Goal: Information Seeking & Learning: Learn about a topic

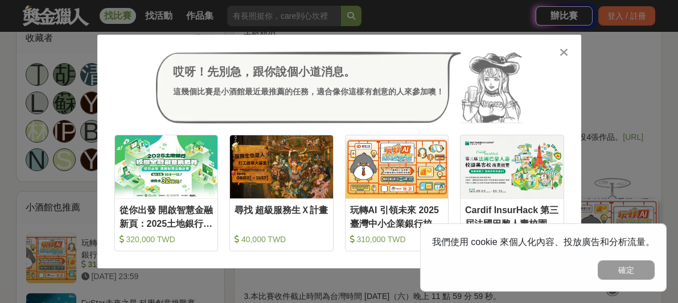
click at [569, 49] on div at bounding box center [564, 51] width 11 height 11
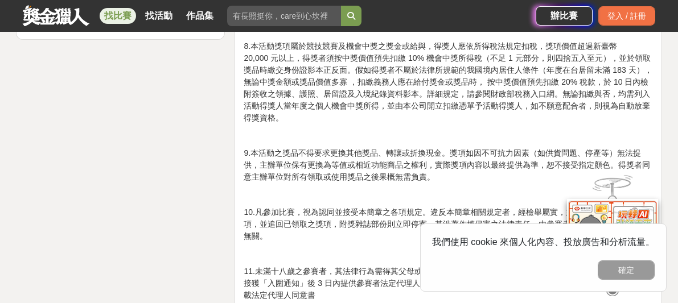
scroll to position [1797, 0]
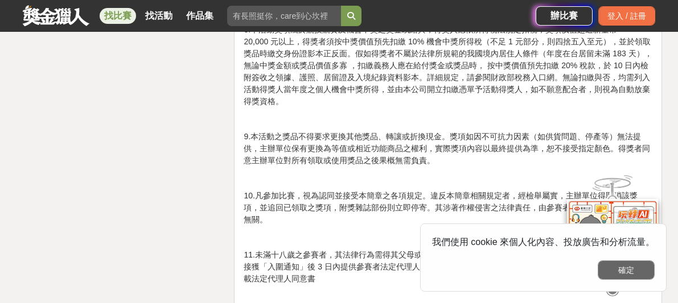
click at [625, 264] on button "確定" at bounding box center [626, 270] width 57 height 19
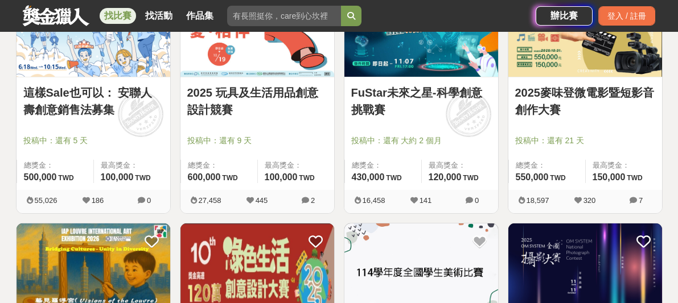
scroll to position [748, 0]
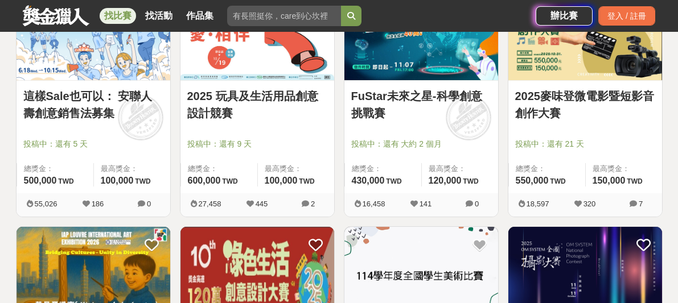
click at [432, 98] on link "FuStar未來之星-科學創意挑戰賽" at bounding box center [421, 105] width 140 height 34
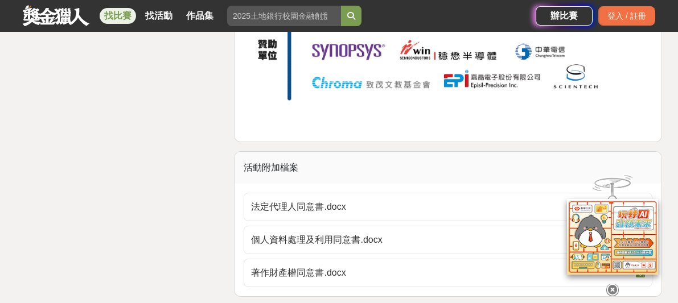
scroll to position [4739, 0]
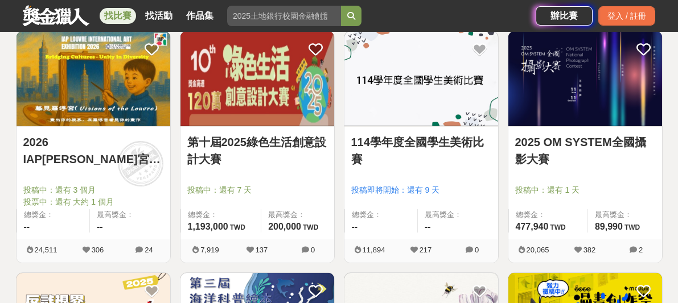
scroll to position [942, 0]
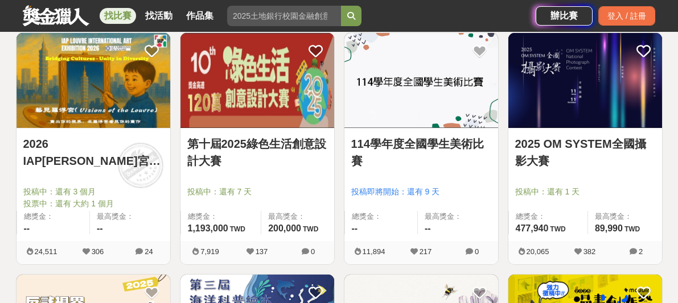
click at [270, 138] on link "第十屆2025綠色生活創意設計大賽" at bounding box center [257, 153] width 140 height 34
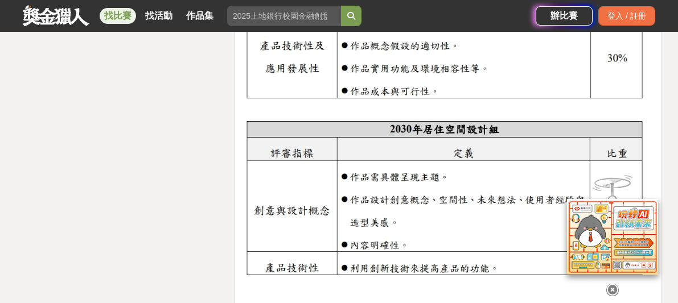
scroll to position [2175, 0]
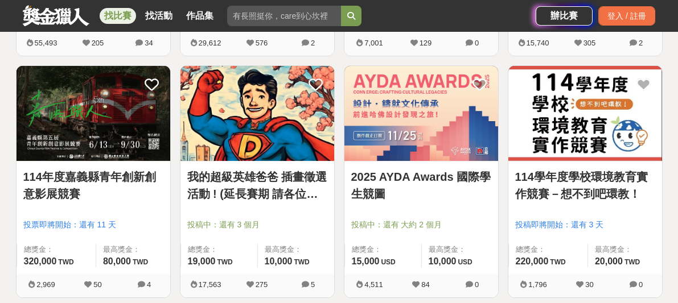
scroll to position [1440, 0]
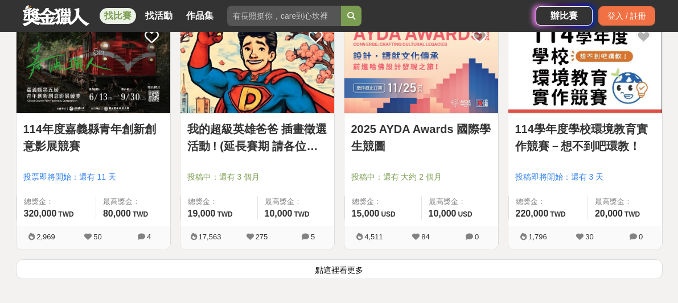
click at [245, 273] on button "點這裡看更多" at bounding box center [339, 270] width 647 height 20
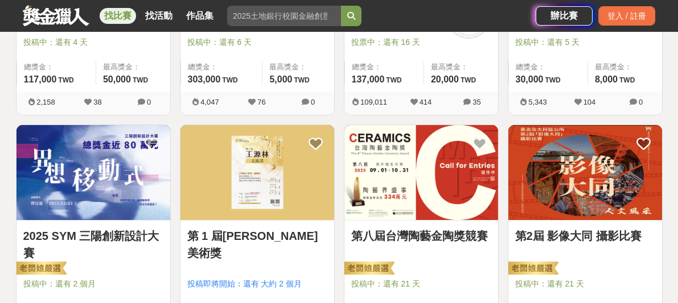
scroll to position [1916, 0]
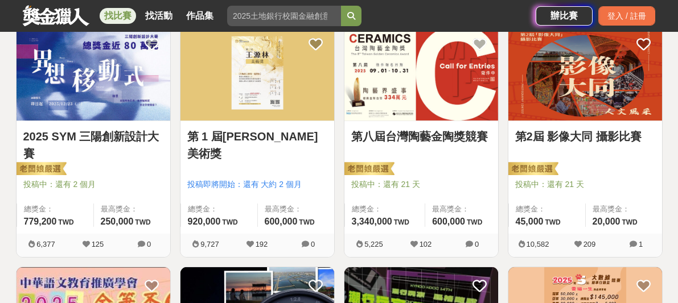
click at [561, 134] on link "第2屆 影像大同 攝影比賽" at bounding box center [585, 136] width 140 height 17
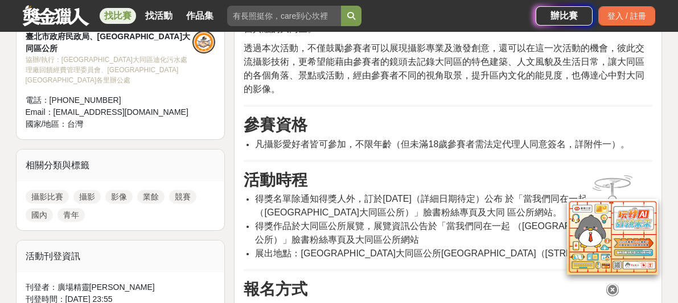
scroll to position [458, 0]
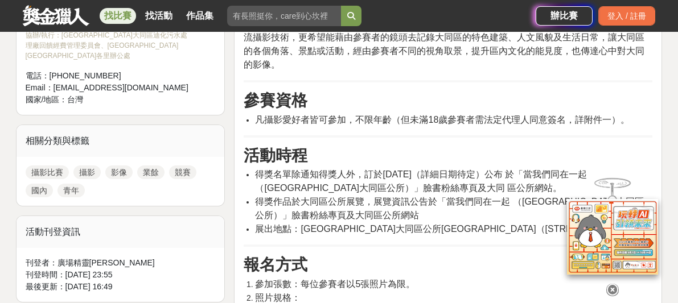
click at [344, 205] on span "得獎作品於大同區公所展覽，展覽資訊公告於「當我們同在一起 （[GEOGRAPHIC_DATA]大同區公所）」臉書粉絲專頁及大同區公所網站" at bounding box center [449, 208] width 389 height 23
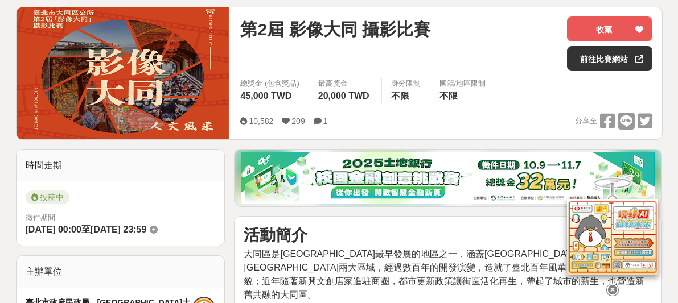
scroll to position [174, 0]
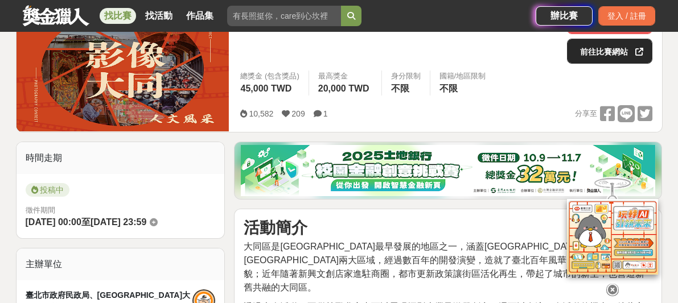
click at [605, 55] on link "前往比賽網站" at bounding box center [609, 51] width 85 height 25
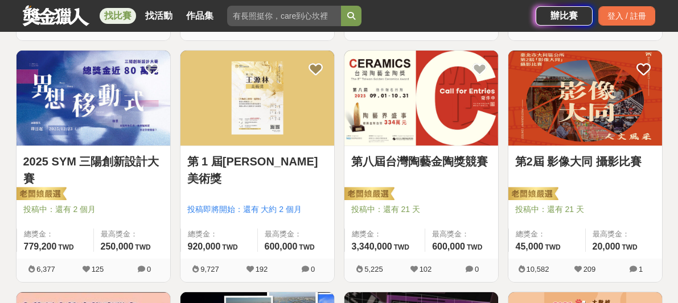
scroll to position [1879, 0]
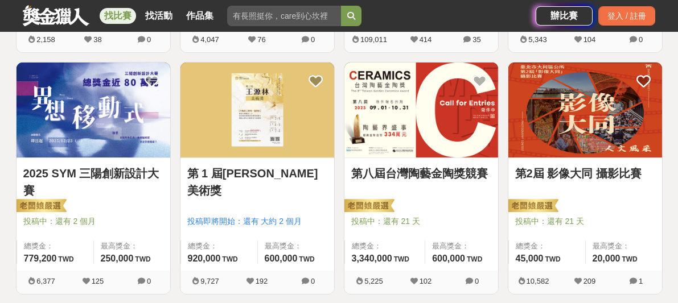
click at [266, 178] on link "第 1 屆[PERSON_NAME]美術獎" at bounding box center [257, 182] width 140 height 34
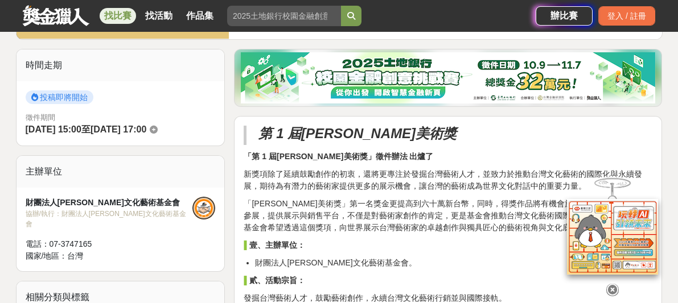
scroll to position [260, 0]
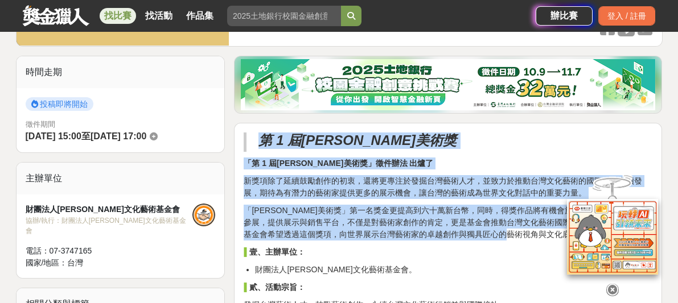
drag, startPoint x: 262, startPoint y: 139, endPoint x: 551, endPoint y: 237, distance: 304.8
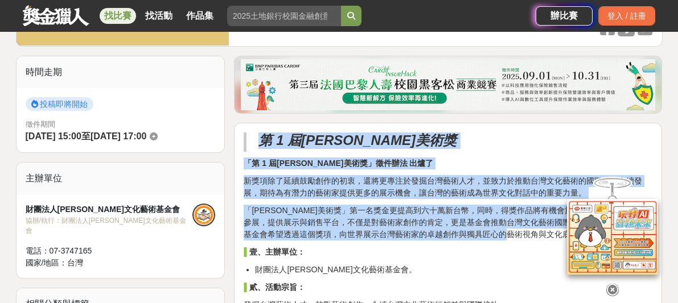
copy div "第 1 屆[PERSON_NAME]美術獎 「第 1 屆[PERSON_NAME]美術獎」徵件辦法 出爐了 新獎項除了延續鼓勵創作的初衷，還將更專注於發掘台灣…"
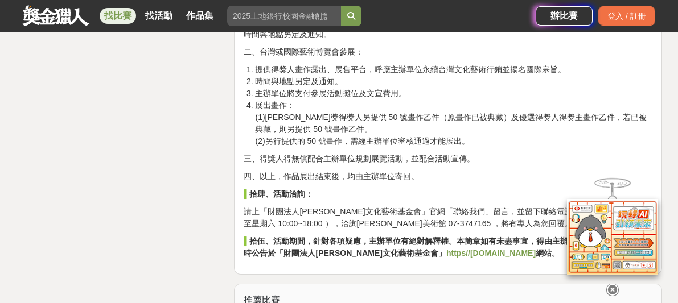
scroll to position [1651, 0]
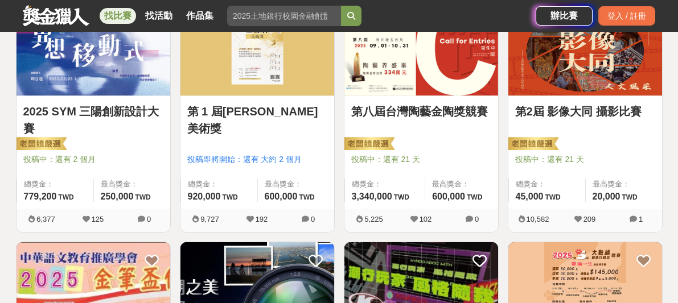
scroll to position [1944, 0]
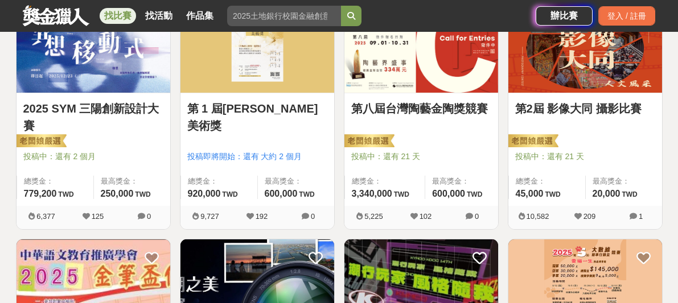
click at [117, 109] on link "2025 SYM 三陽創新設計大賽" at bounding box center [93, 117] width 140 height 34
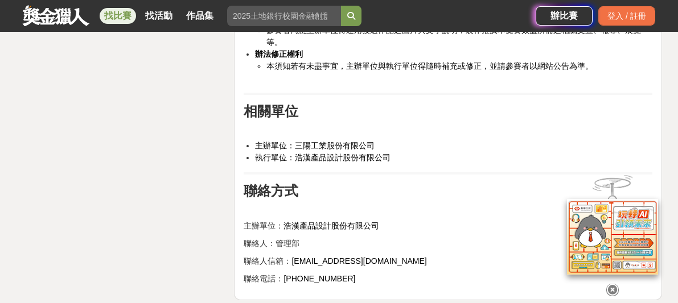
scroll to position [2793, 0]
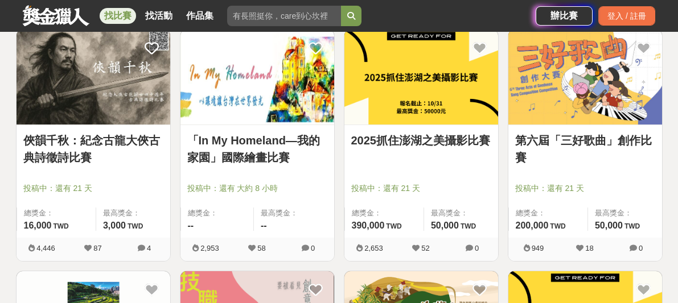
scroll to position [2638, 0]
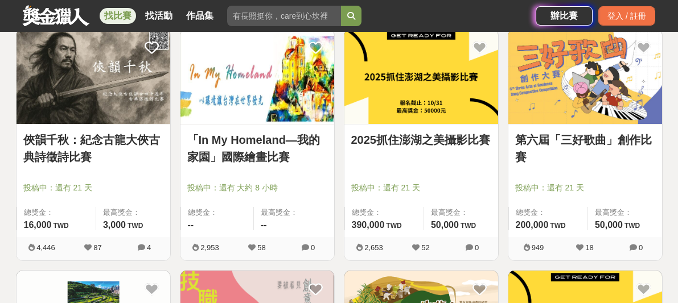
click at [272, 157] on link "「In My Homeland—我的家園」國際繪畫比賽" at bounding box center [257, 149] width 140 height 34
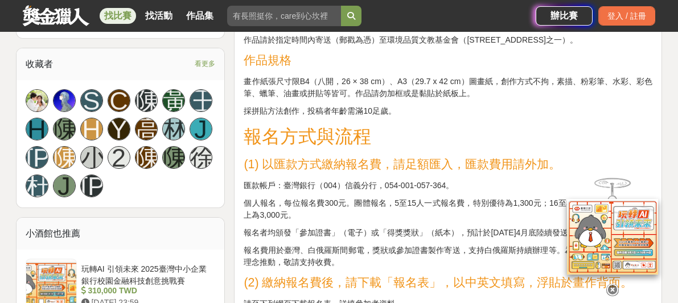
scroll to position [816, 0]
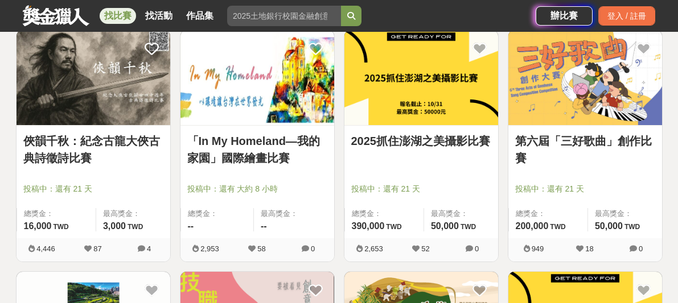
scroll to position [2635, 0]
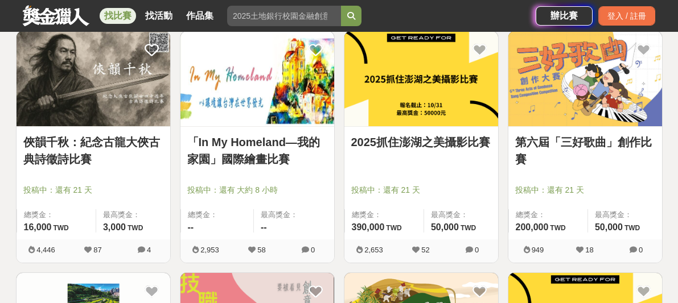
click at [430, 143] on link "2025抓住澎湖之美攝影比賽" at bounding box center [421, 142] width 140 height 17
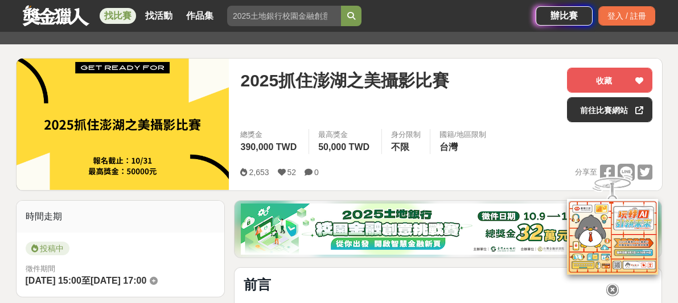
scroll to position [64, 0]
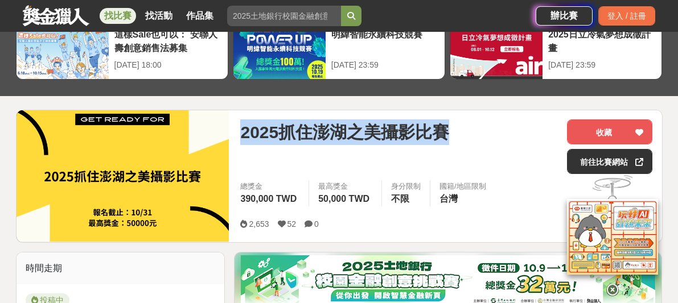
drag, startPoint x: 242, startPoint y: 126, endPoint x: 463, endPoint y: 142, distance: 222.1
click at [463, 142] on div "2025抓住澎湖之美攝影比賽" at bounding box center [399, 133] width 318 height 26
copy span "2025抓住澎湖之美攝影比賽"
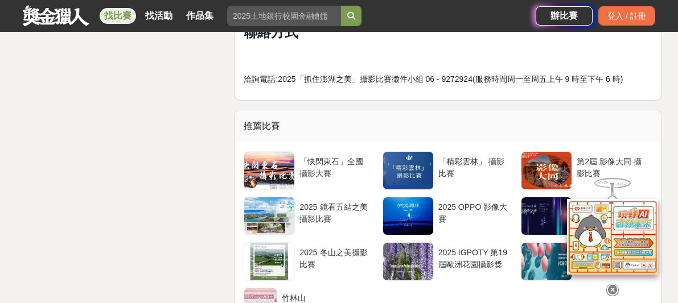
scroll to position [1891, 0]
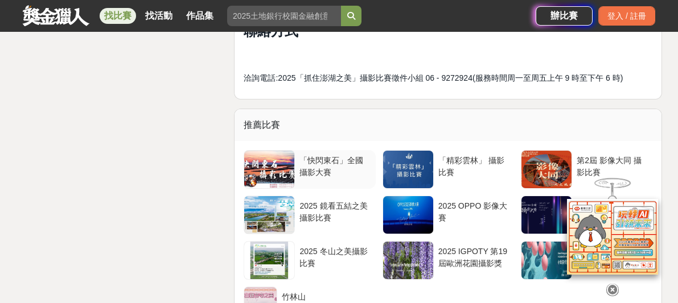
click at [335, 155] on div "「快閃東石」全國攝影大賽" at bounding box center [334, 166] width 71 height 22
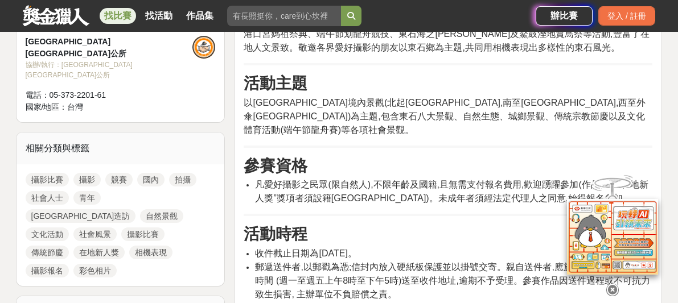
scroll to position [449, 0]
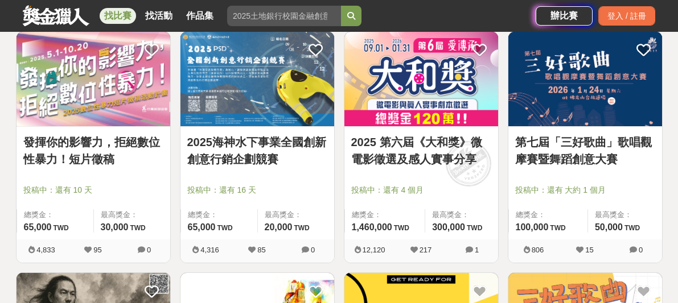
scroll to position [2392, 0]
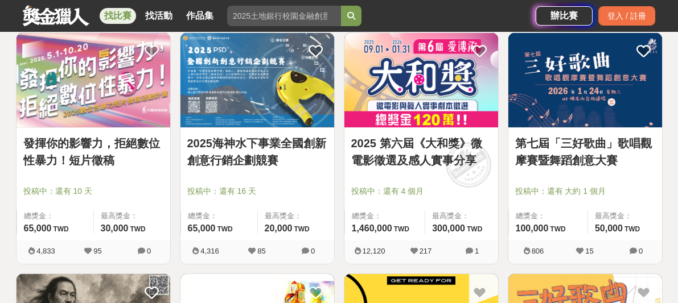
click at [141, 141] on link "發揮你的影響力，拒絕數位性暴力！短片徵稿" at bounding box center [93, 152] width 140 height 34
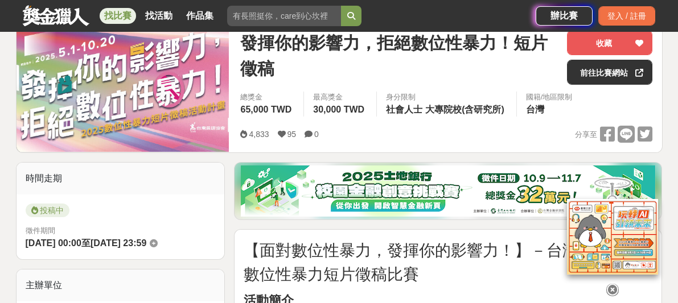
scroll to position [153, 0]
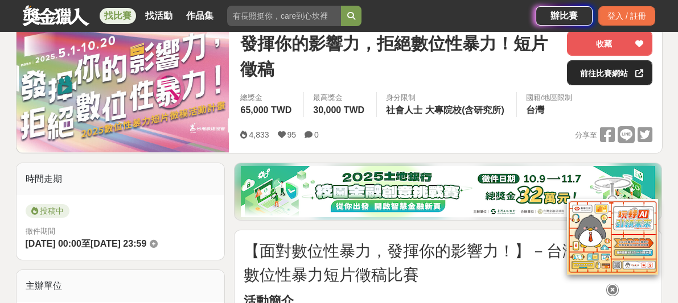
click at [613, 75] on link "前往比賽網站" at bounding box center [609, 72] width 85 height 25
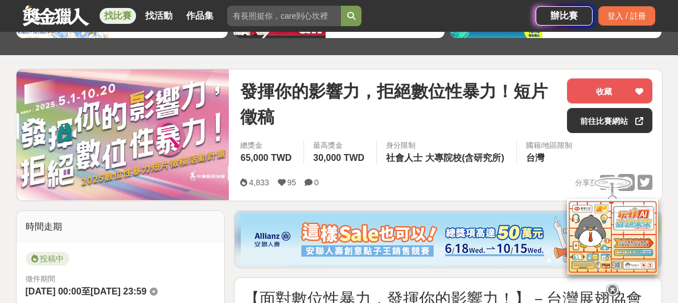
scroll to position [99, 0]
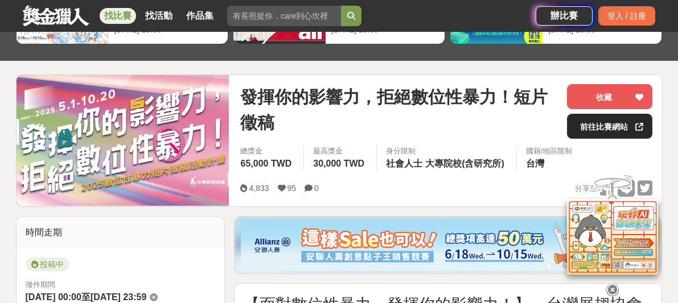
click at [574, 130] on link "前往比賽網站" at bounding box center [609, 126] width 85 height 25
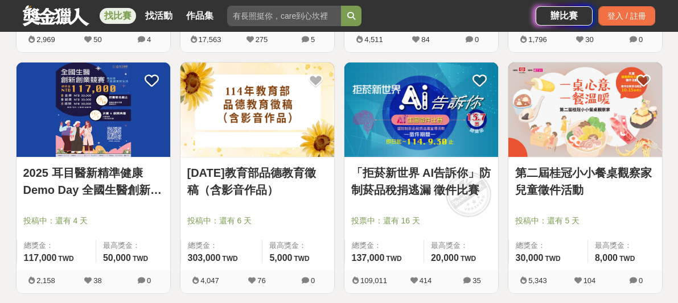
scroll to position [1636, 0]
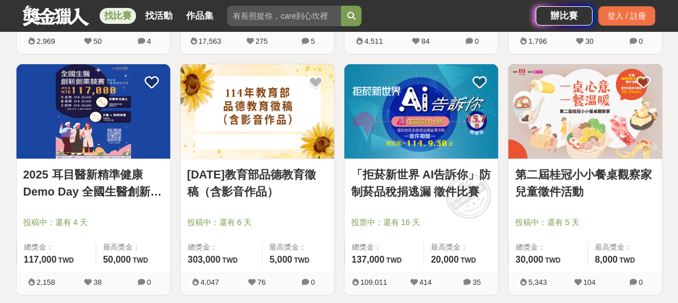
click at [124, 193] on link "2025 耳目醫新精準健康 Demo Day 全國生醫創新創業競賽" at bounding box center [93, 183] width 140 height 34
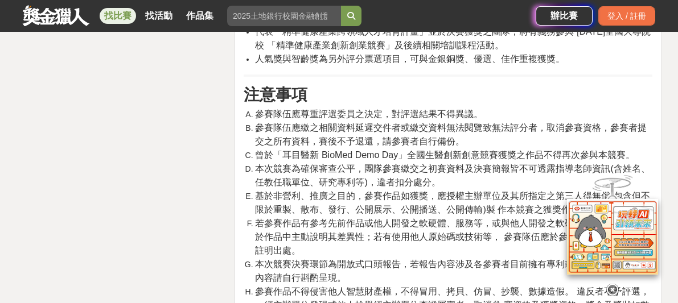
scroll to position [2705, 0]
drag, startPoint x: 282, startPoint y: 154, endPoint x: 399, endPoint y: 153, distance: 116.1
click at [399, 153] on span "曾於「耳目醫新 BioMed Demo Day」全國生醫創新創意競賽獲獎之作品不得再次參與本競賽。" at bounding box center [445, 156] width 380 height 10
click at [380, 180] on span "本次競賽為確保審查公平，團隊參賽繳交之初賽資料及決賽簡報皆不可透露指導老師資訊(含姓名、任教任職單位、研究專利等)，違者扣分處分。" at bounding box center [452, 176] width 395 height 23
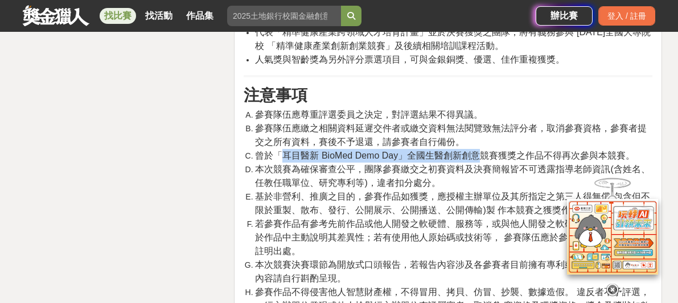
drag, startPoint x: 285, startPoint y: 155, endPoint x: 482, endPoint y: 156, distance: 197.6
click at [482, 155] on span "曾於「耳目醫新 BioMed Demo Day」全國生醫創新創意競賽獲獎之作品不得再次參與本競賽。" at bounding box center [445, 156] width 380 height 10
copy span "耳目醫新 BioMed Demo Day」全國生醫創新創意"
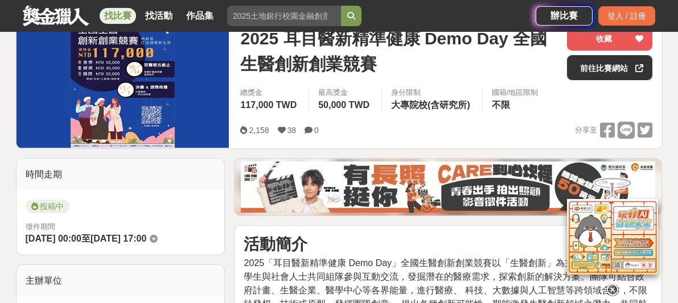
scroll to position [0, 0]
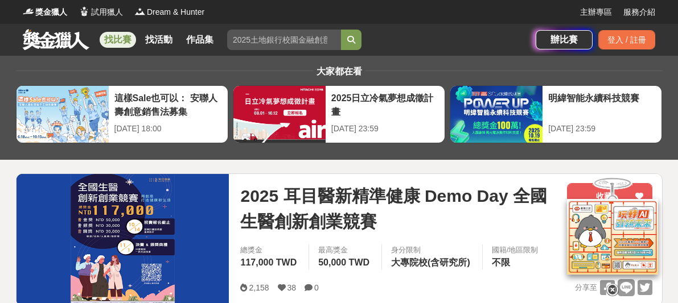
click at [148, 206] on img at bounding box center [123, 240] width 213 height 132
click at [206, 202] on img at bounding box center [123, 240] width 213 height 132
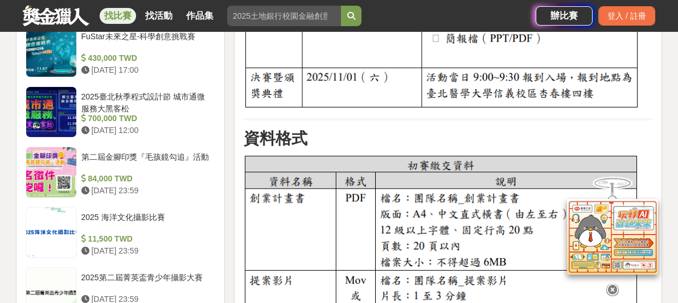
scroll to position [1067, 0]
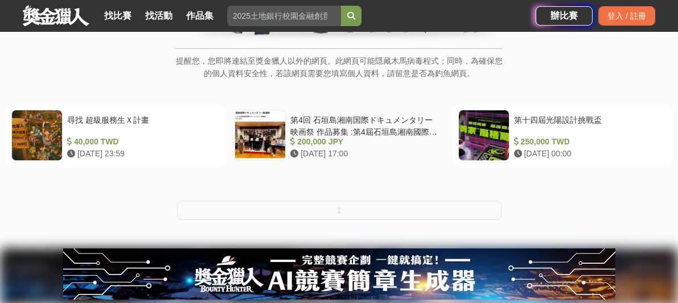
scroll to position [187, 0]
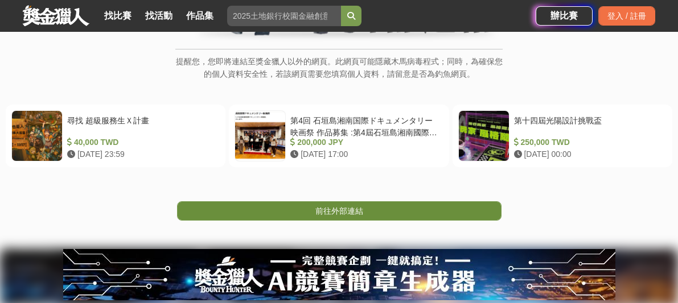
click at [330, 208] on span "前往外部連結" at bounding box center [339, 211] width 48 height 9
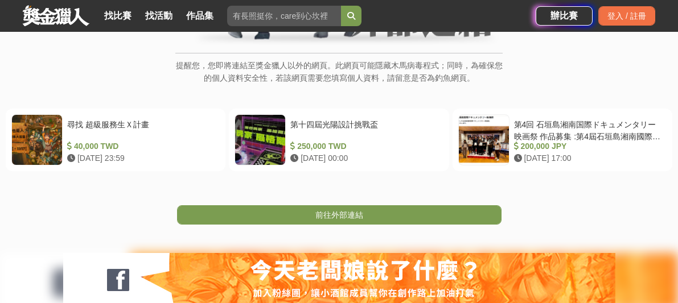
scroll to position [197, 0]
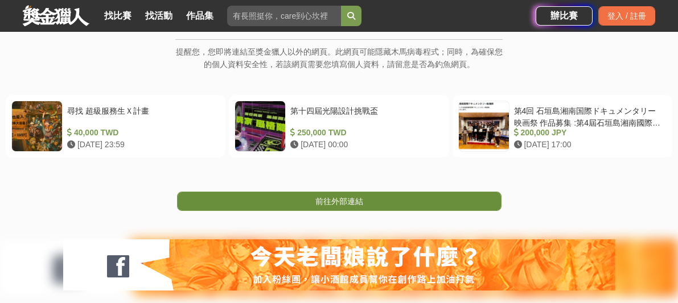
click at [375, 210] on link "前往外部連結" at bounding box center [339, 201] width 325 height 19
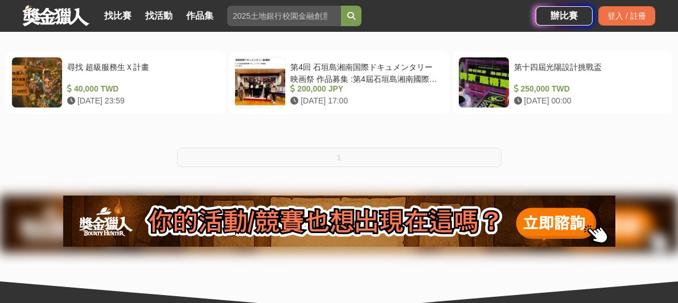
scroll to position [351, 0]
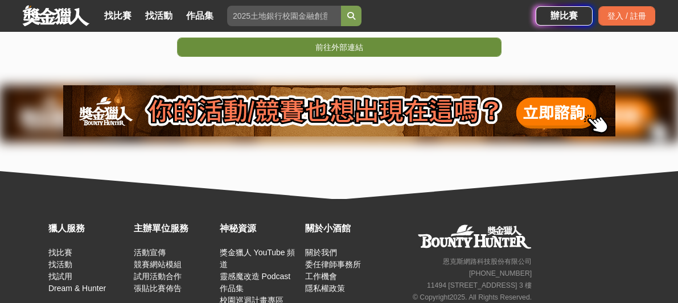
click at [401, 48] on link "前往外部連結" at bounding box center [339, 47] width 325 height 19
